Goal: Task Accomplishment & Management: Use online tool/utility

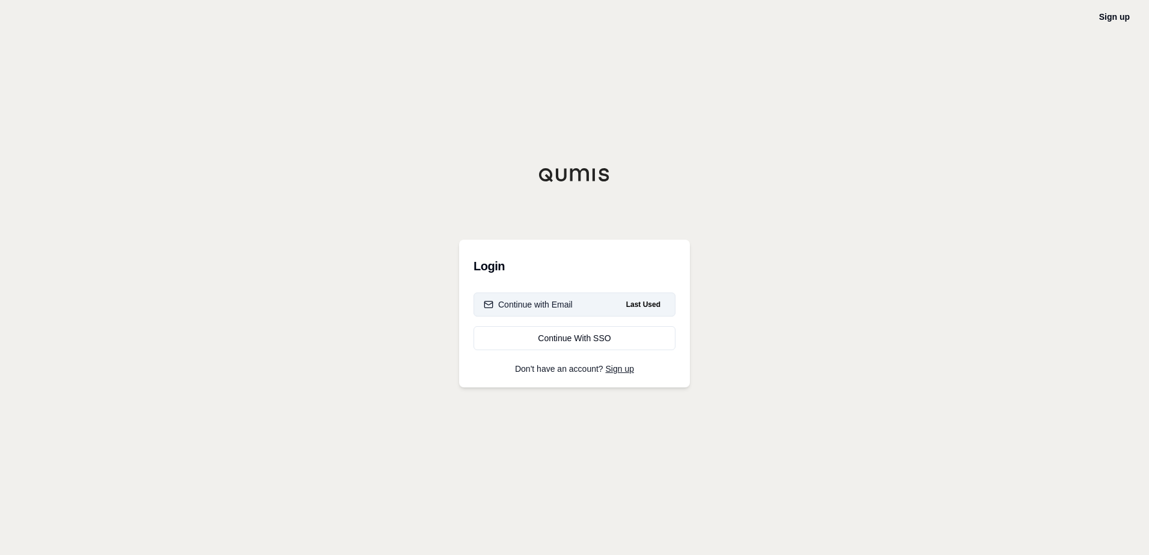
click at [548, 305] on div "Continue with Email" at bounding box center [528, 305] width 89 height 12
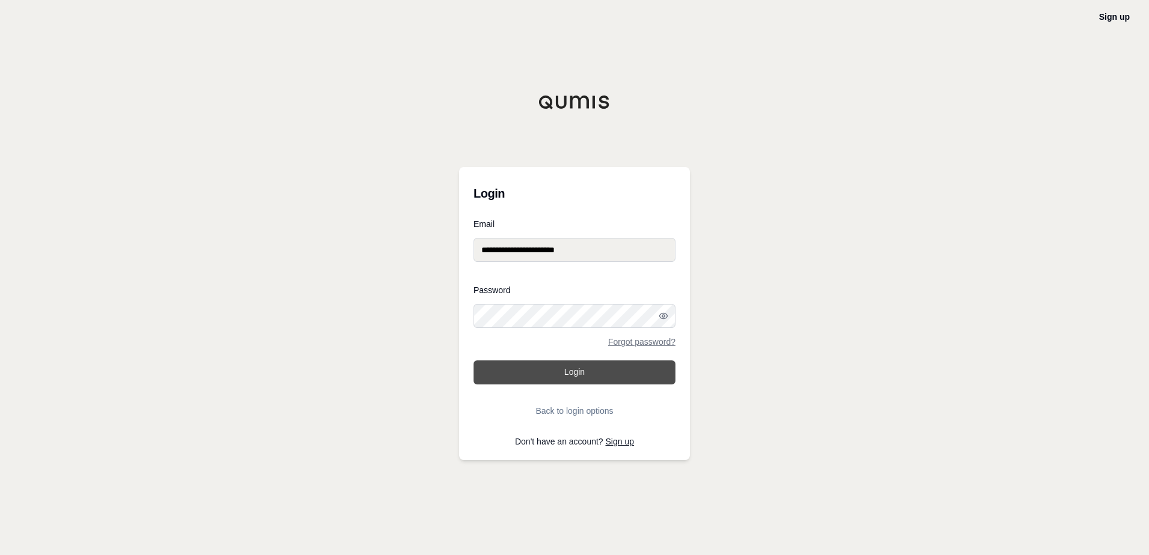
click at [538, 373] on button "Login" at bounding box center [575, 373] width 202 height 24
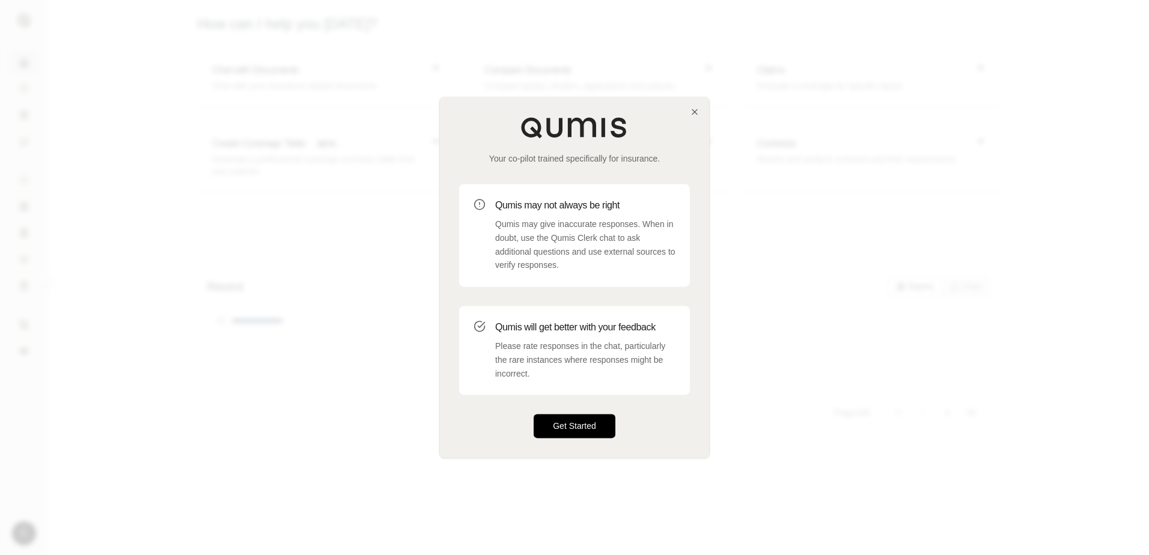
click at [558, 427] on button "Get Started" at bounding box center [575, 427] width 82 height 24
